Goal: Task Accomplishment & Management: Manage account settings

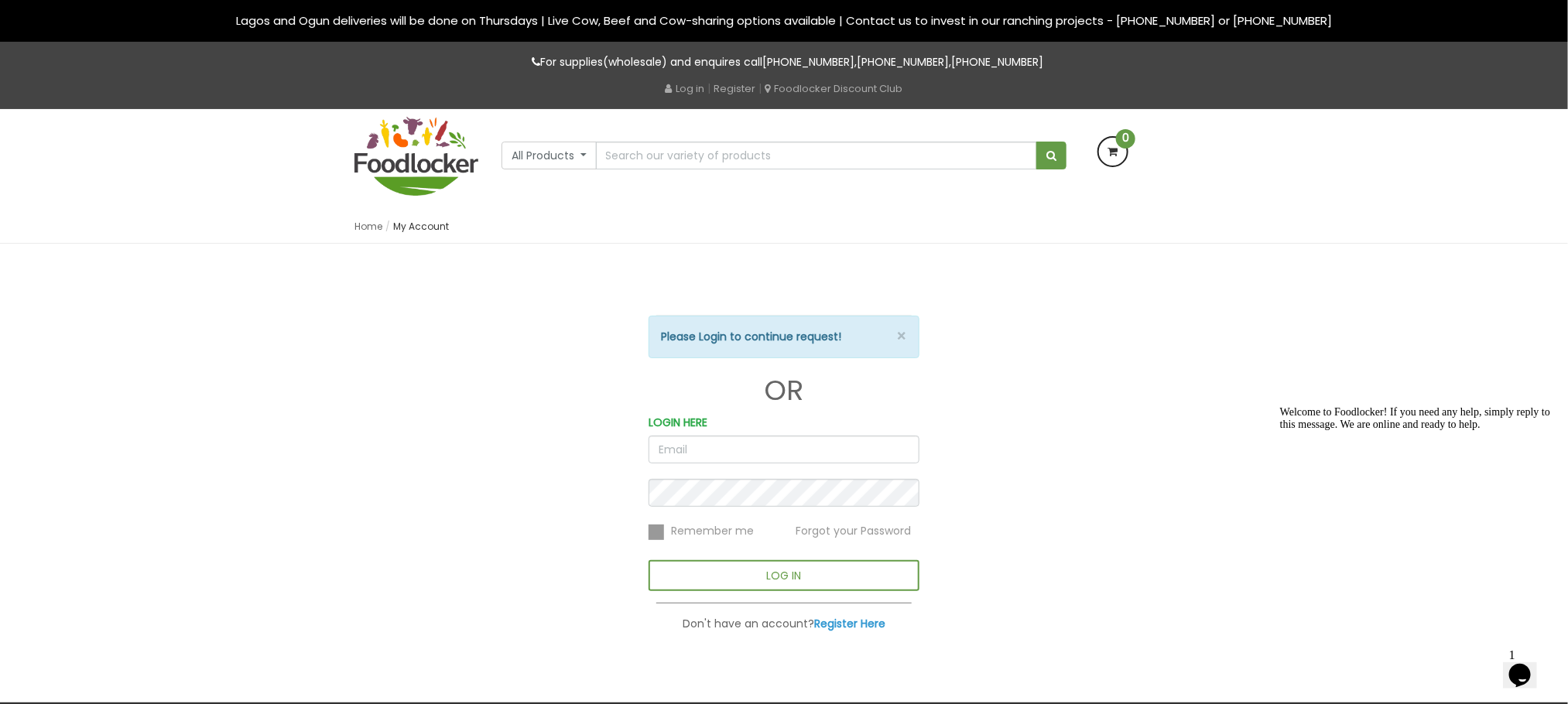
click at [702, 446] on input "email" at bounding box center [784, 449] width 270 height 28
type input "[PERSON_NAME][EMAIL_ADDRESS][DOMAIN_NAME]"
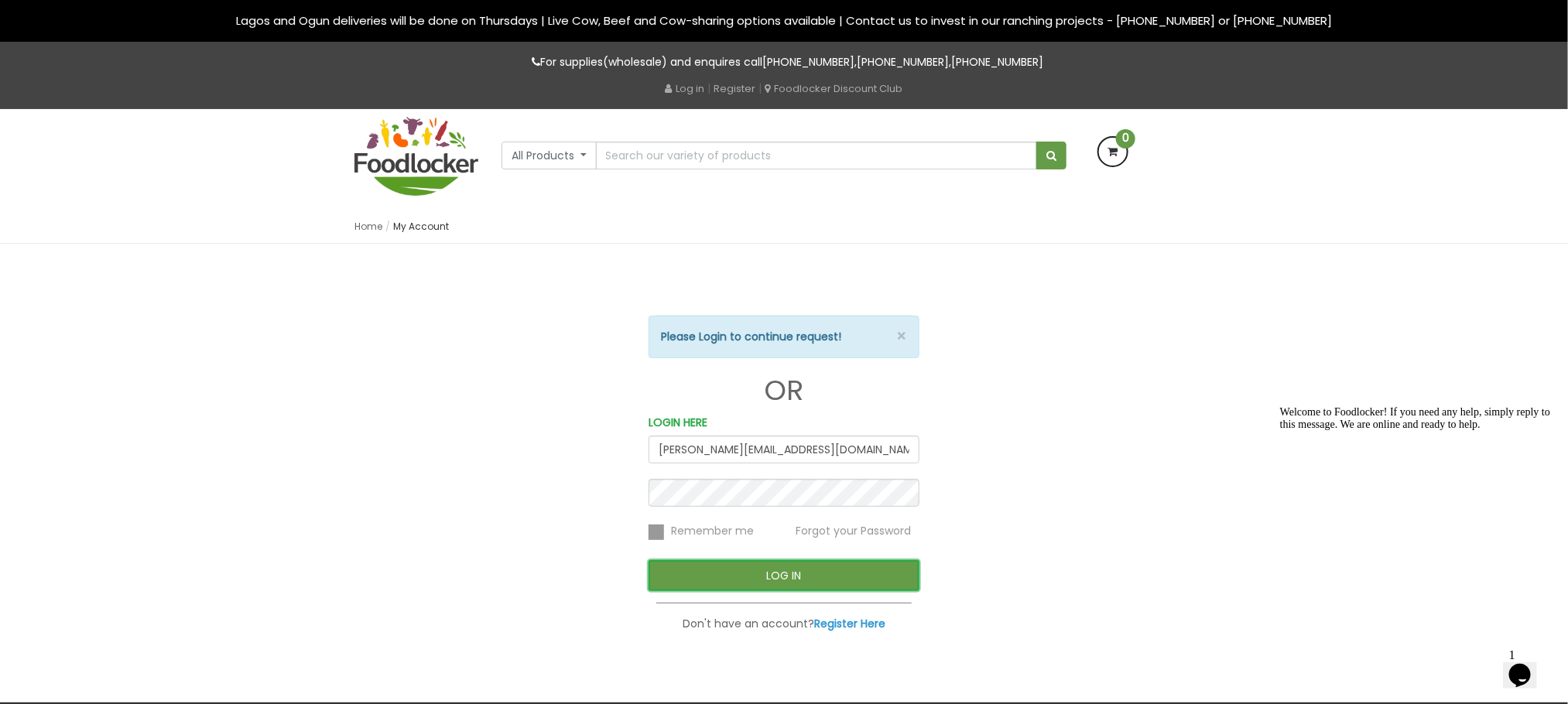
click at [798, 576] on button "LOG IN" at bounding box center [784, 575] width 270 height 30
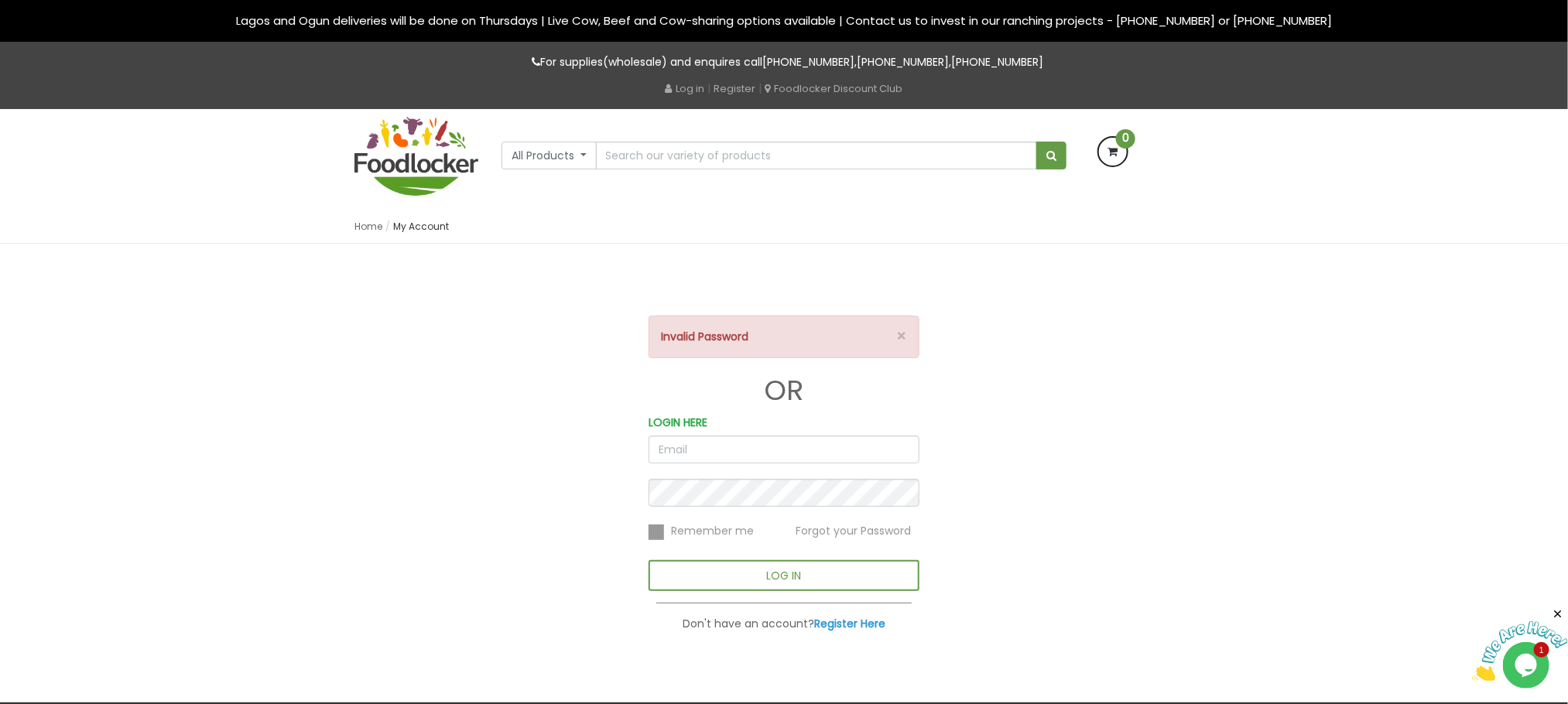
click at [725, 456] on input "email" at bounding box center [784, 449] width 270 height 28
type input "jennifer@foodlocker.com.ng"
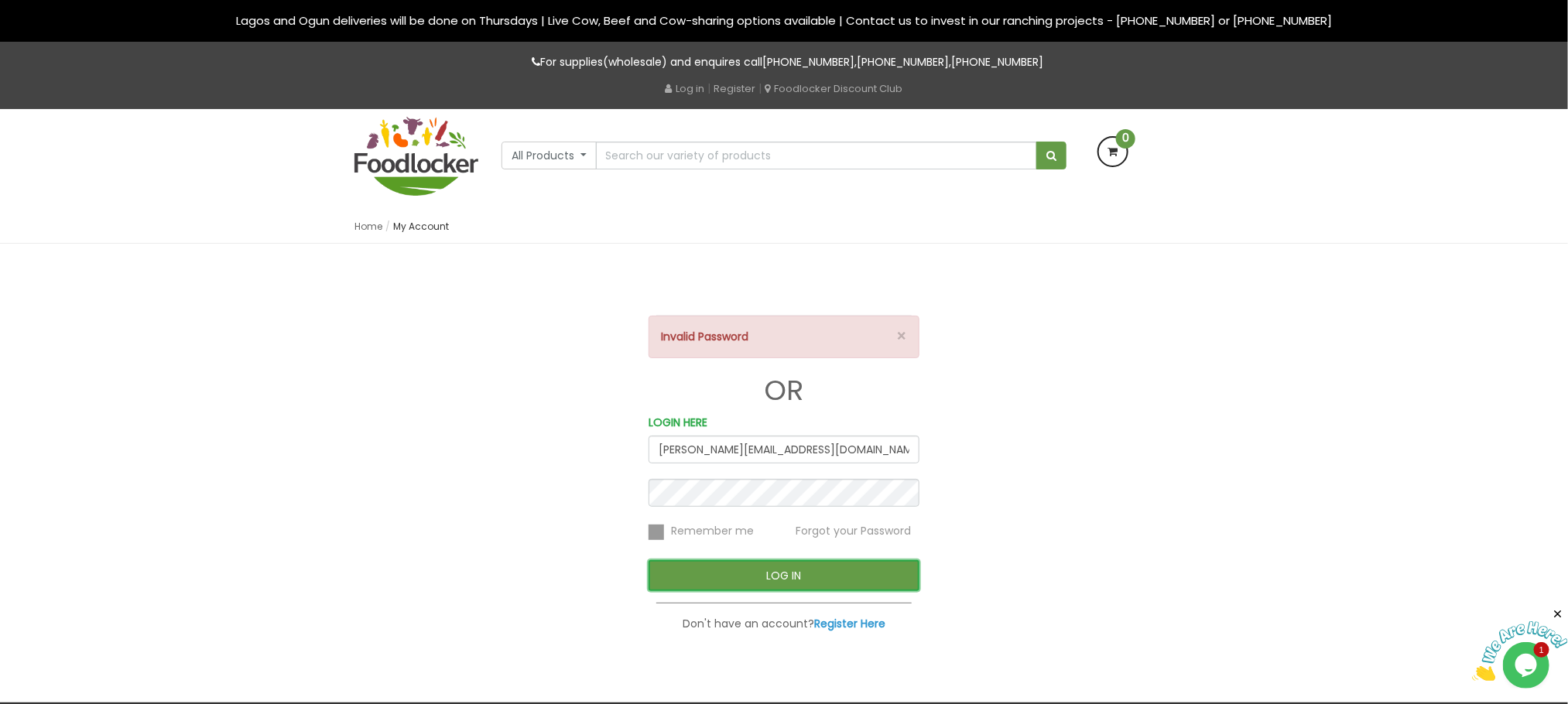
click at [688, 576] on button "LOG IN" at bounding box center [784, 575] width 270 height 30
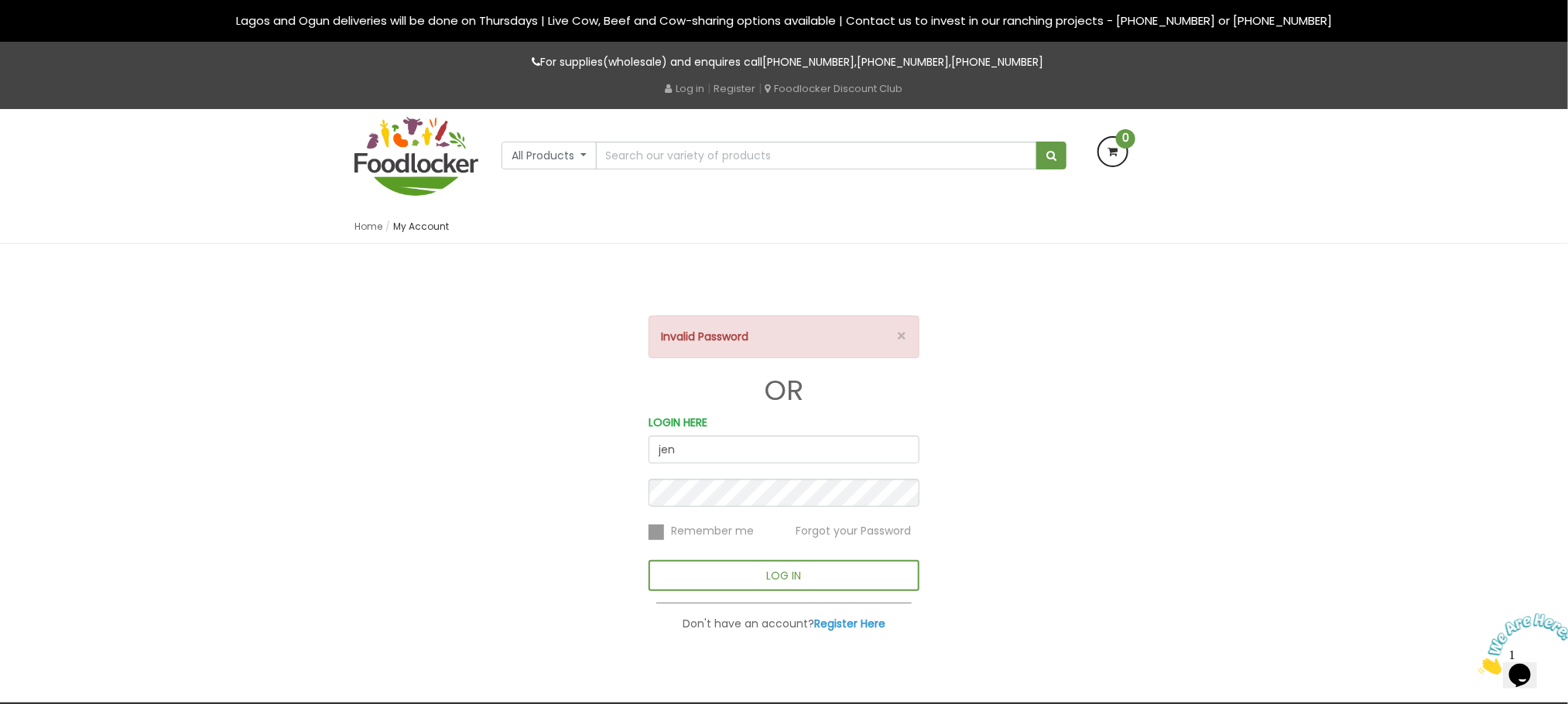
type input "[PERSON_NAME][EMAIL_ADDRESS][DOMAIN_NAME]"
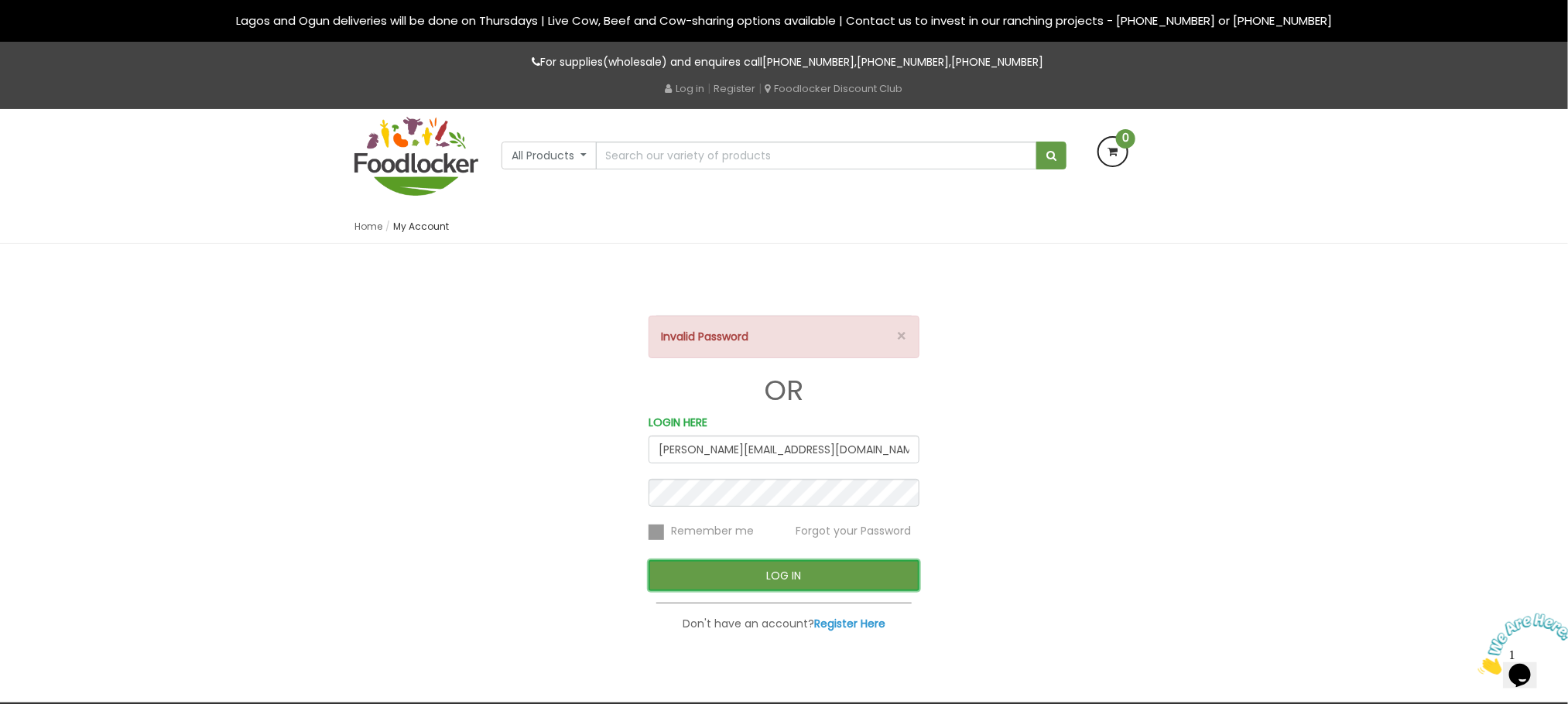
click at [798, 572] on button "LOG IN" at bounding box center [784, 575] width 270 height 30
